Goal: Information Seeking & Learning: Learn about a topic

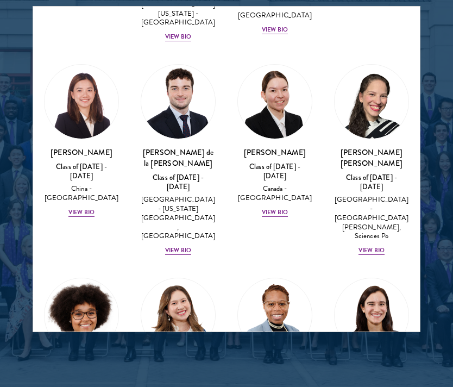
scroll to position [1616, 0]
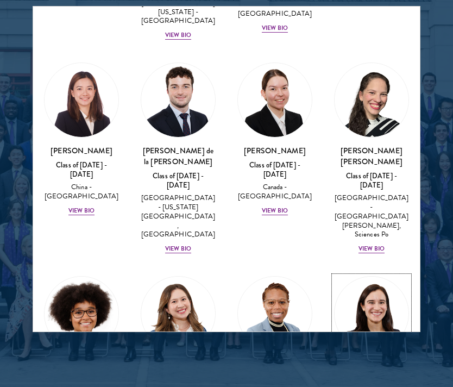
click at [389, 276] on link "[PERSON_NAME] Class of [DATE] - [DATE] [GEOGRAPHIC_DATA] - [GEOGRAPHIC_DATA] Vi…" at bounding box center [371, 353] width 75 height 154
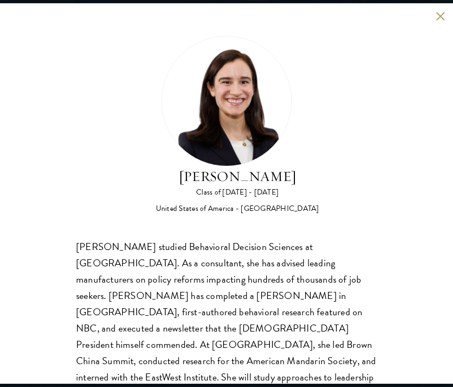
scroll to position [42, 0]
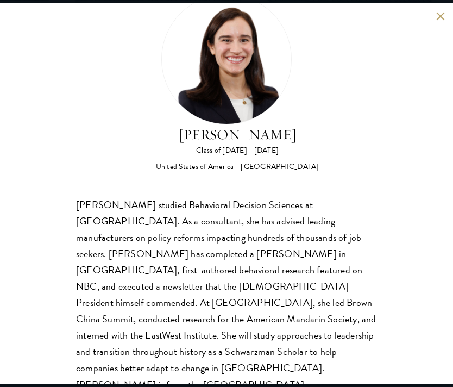
click at [442, 11] on button at bounding box center [439, 15] width 9 height 9
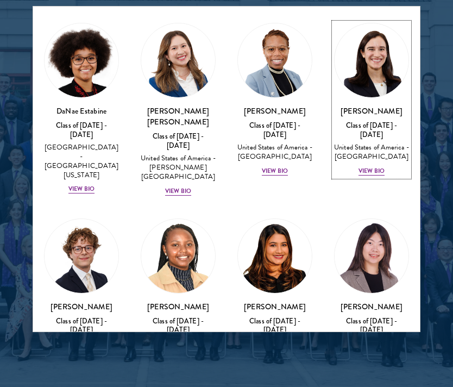
scroll to position [1912, 0]
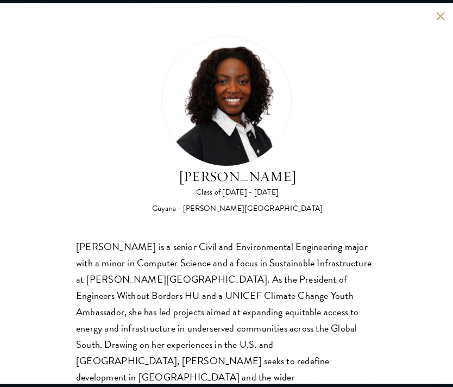
click at [443, 13] on button at bounding box center [439, 15] width 9 height 9
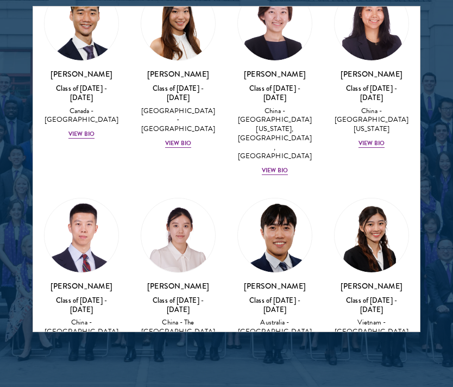
scroll to position [3786, 0]
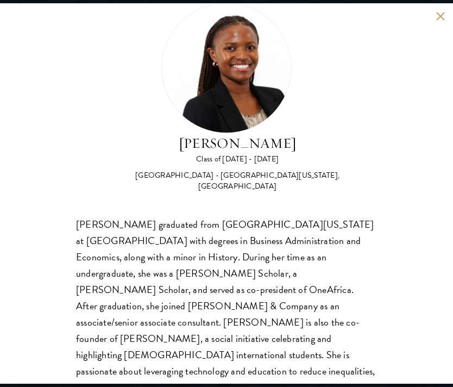
scroll to position [41, 0]
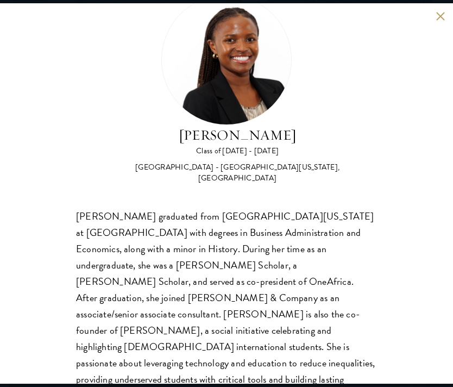
click at [444, 10] on div "[PERSON_NAME] Class of [DATE] - [DATE] [GEOGRAPHIC_DATA] - [GEOGRAPHIC_DATA][US…" at bounding box center [226, 193] width 453 height 380
click at [444, 20] on button at bounding box center [439, 15] width 9 height 9
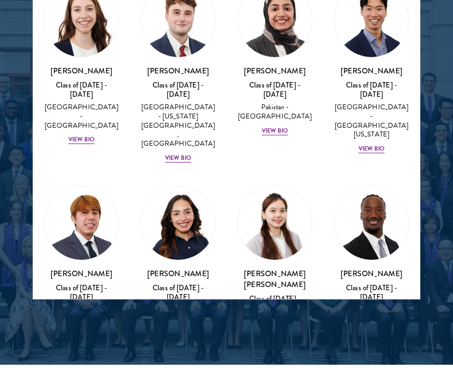
scroll to position [4550, 0]
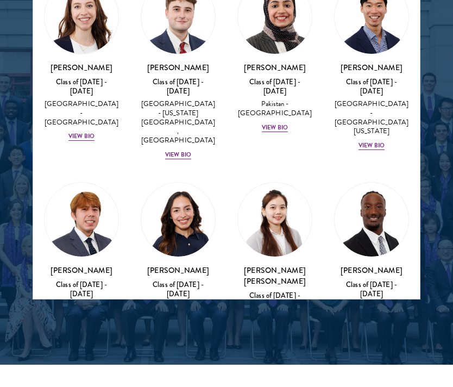
click at [12, 74] on div at bounding box center [226, 28] width 453 height 671
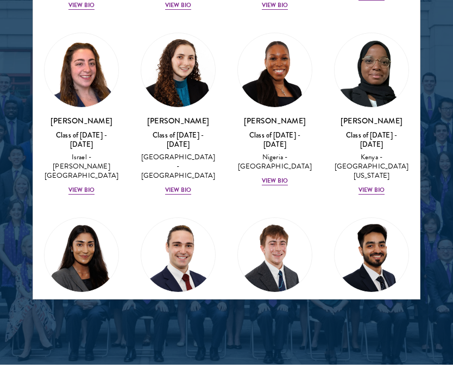
scroll to position [5283, 0]
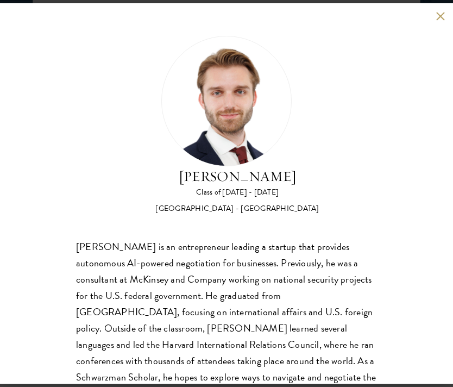
scroll to position [48, 0]
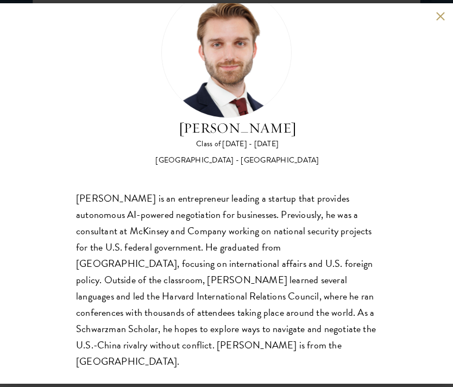
click at [449, 16] on div "[PERSON_NAME] Class of [DATE] - [DATE] [GEOGRAPHIC_DATA] - [GEOGRAPHIC_DATA] [P…" at bounding box center [226, 193] width 453 height 380
click at [438, 16] on button at bounding box center [439, 15] width 9 height 9
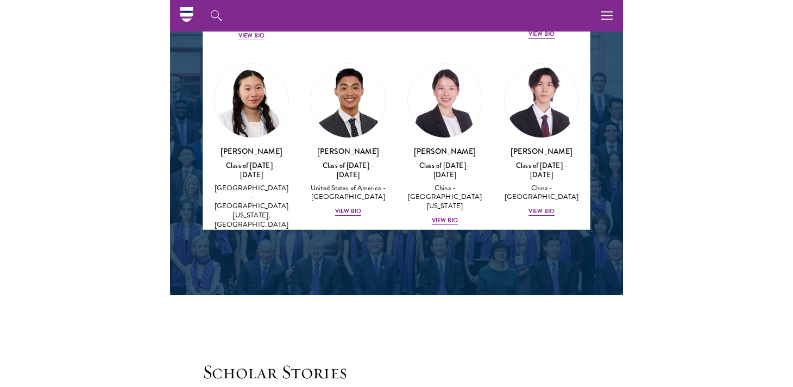
scroll to position [5289, 0]
